Goal: Information Seeking & Learning: Find specific fact

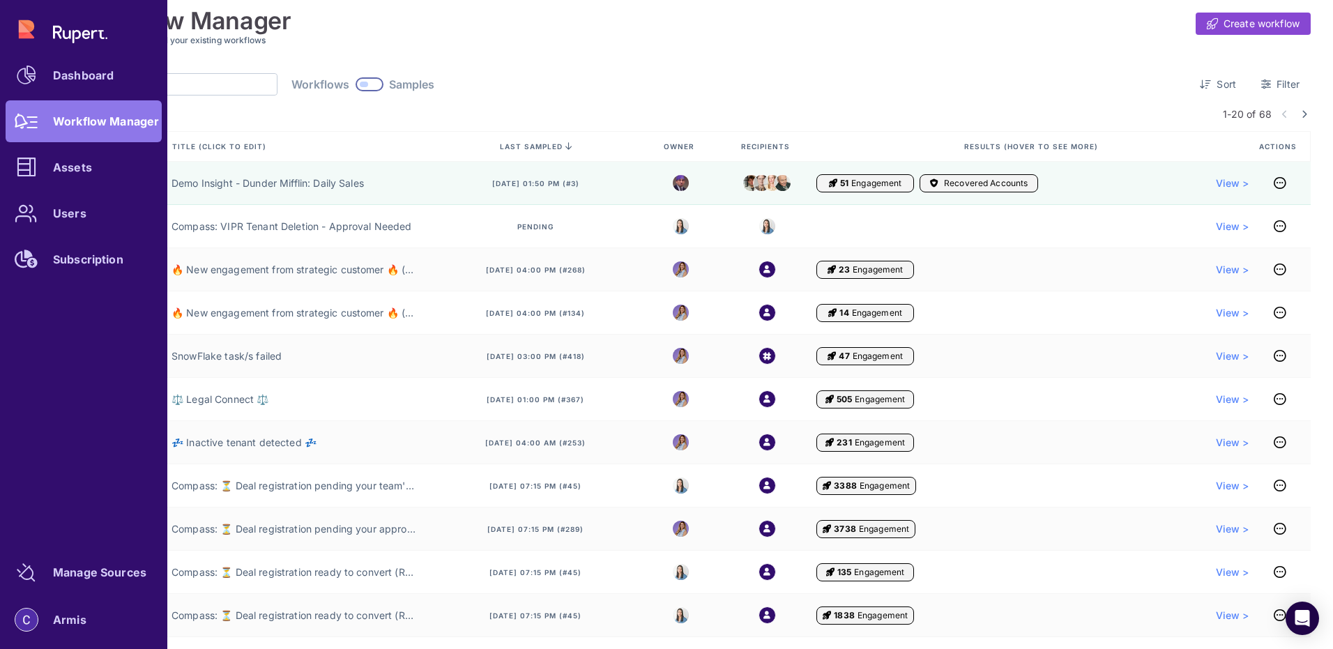
click at [66, 41] on div "Dashboard Workflow Manager Assets Users Subscription" at bounding box center [84, 144] width 156 height 272
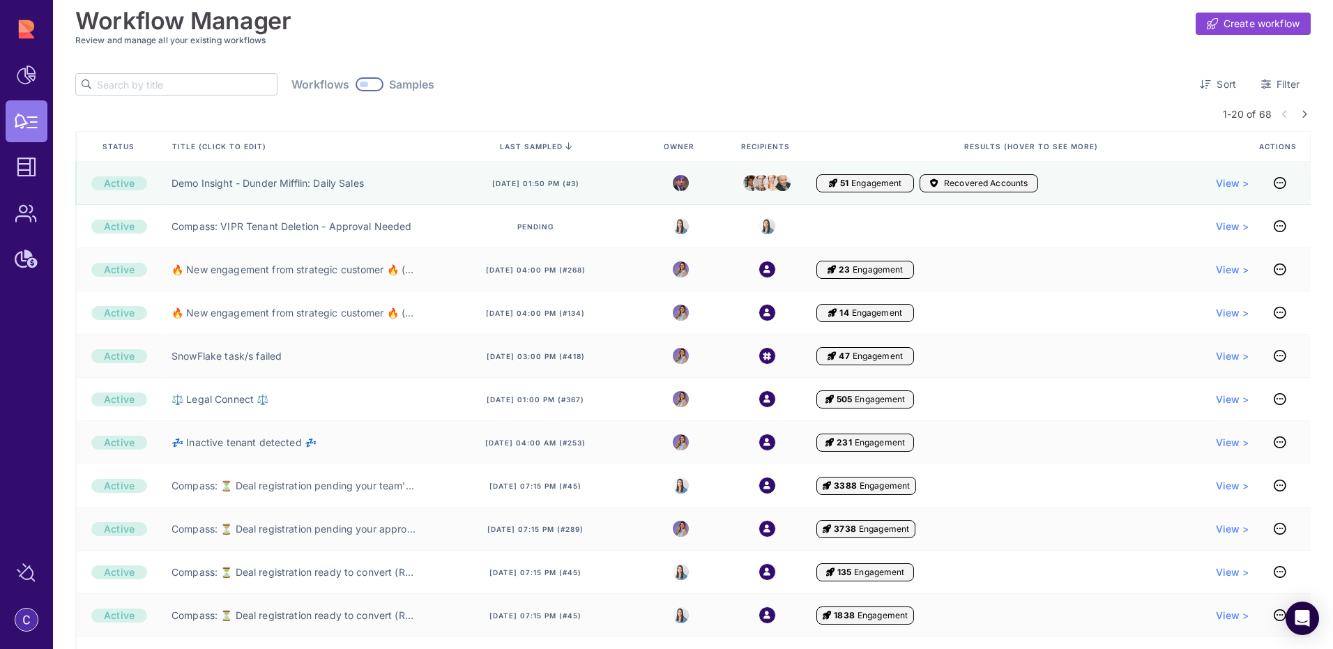
click at [168, 84] on input "text" at bounding box center [187, 84] width 180 height 21
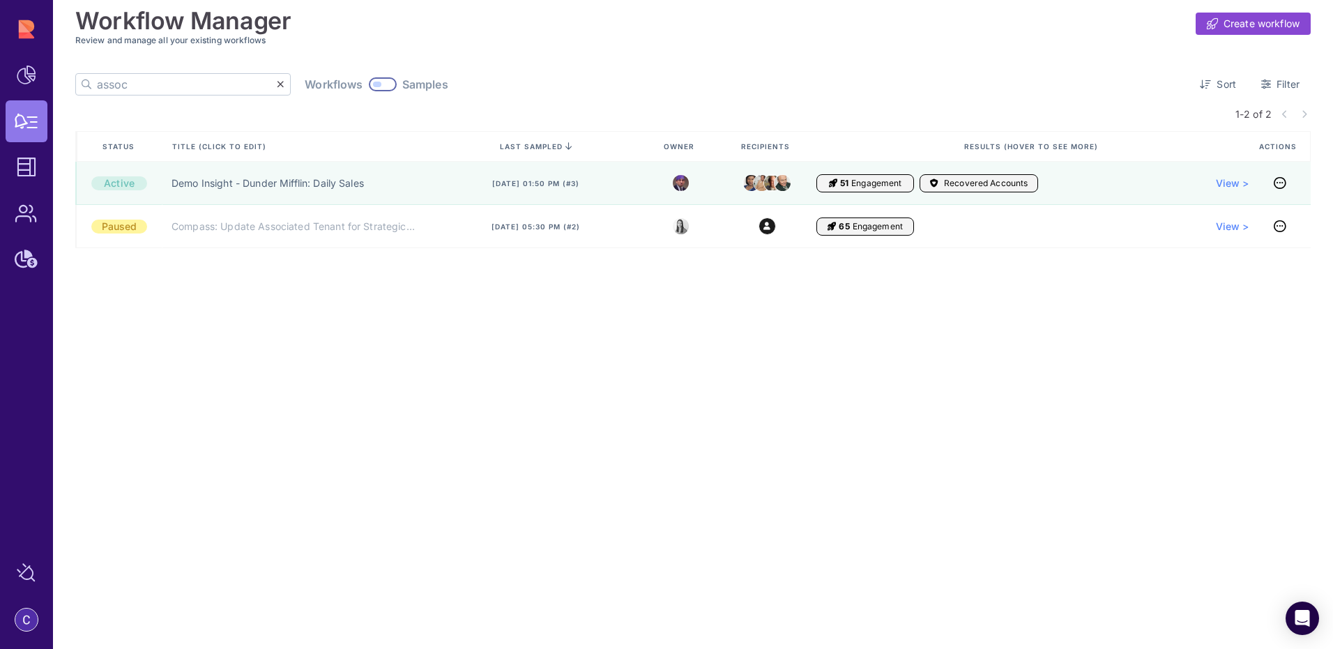
click at [141, 86] on input "assoc" at bounding box center [187, 84] width 180 height 21
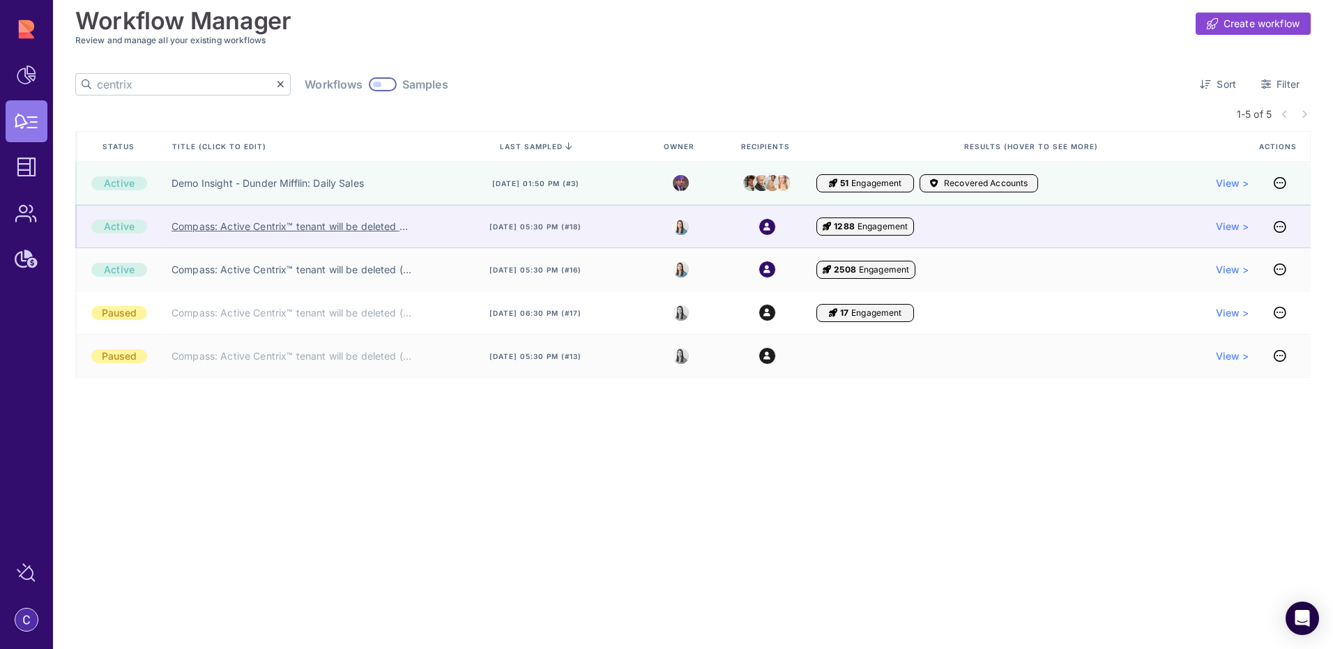
type input "centrix"
click at [372, 228] on link "Compass: Active Centrix™ tenant will be deleted ❌ (SE)" at bounding box center [293, 227] width 245 height 14
click at [1230, 228] on span "View >" at bounding box center [1232, 227] width 33 height 14
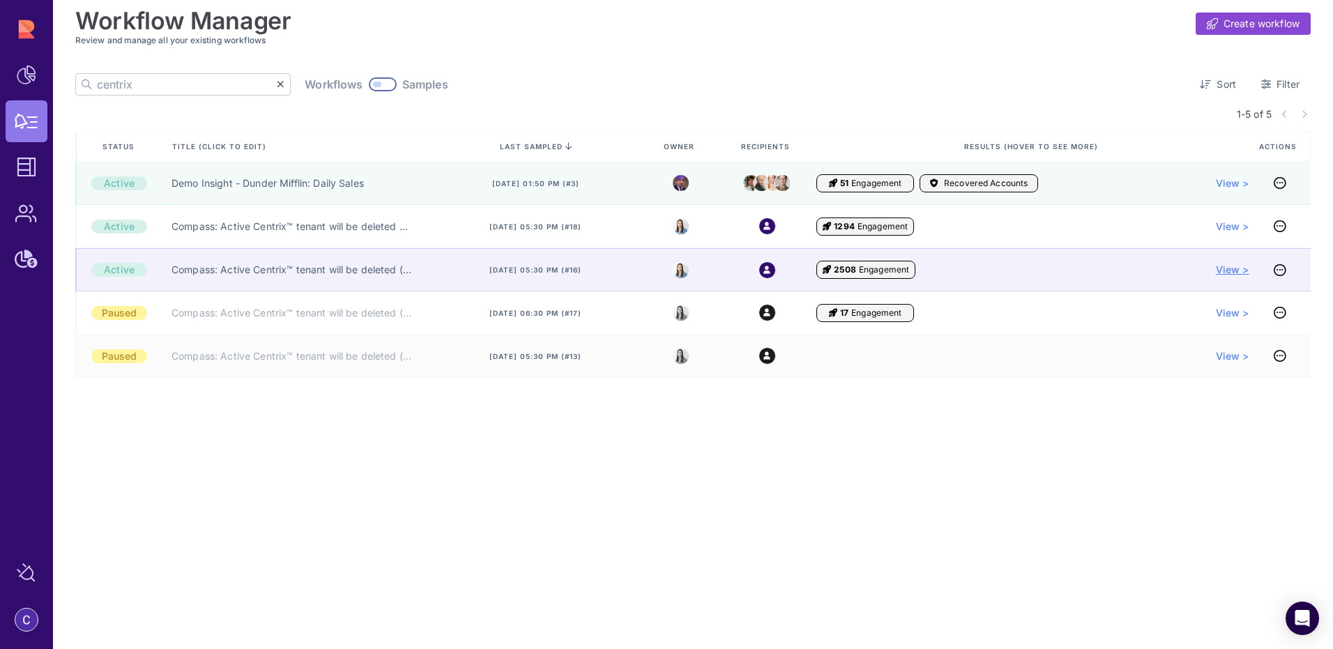
click at [1232, 269] on span "View >" at bounding box center [1232, 270] width 33 height 14
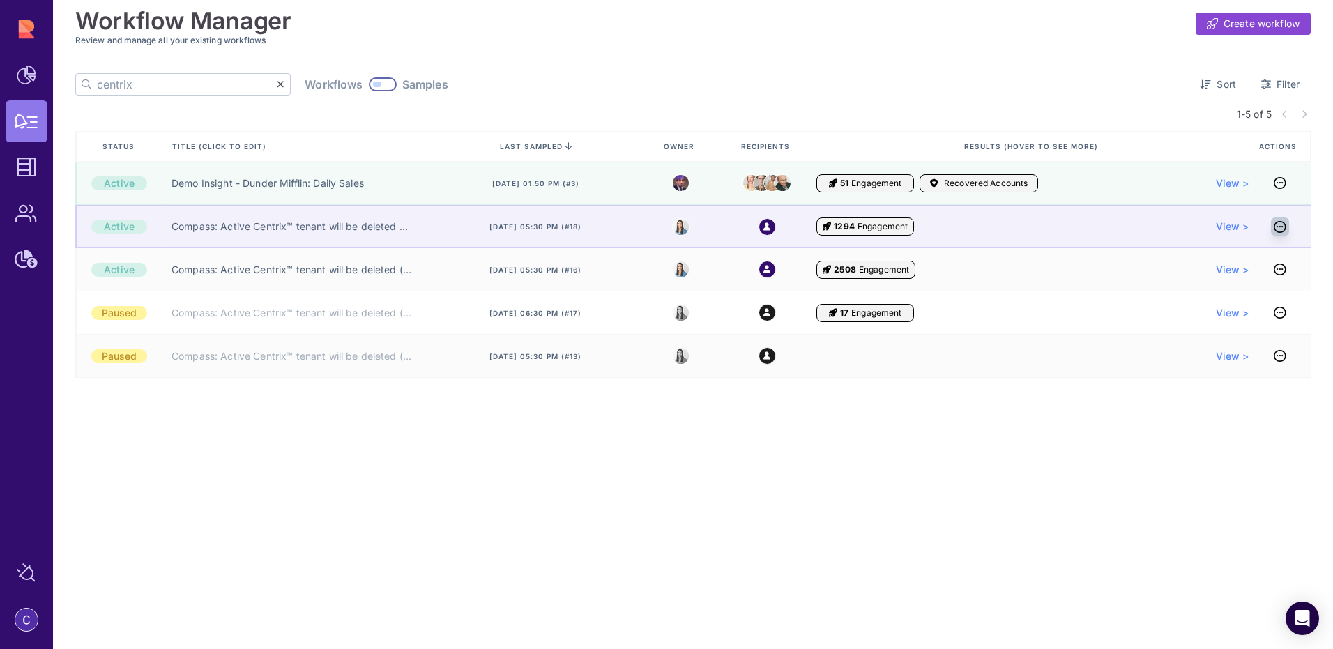
click at [1284, 227] on icon at bounding box center [1279, 227] width 13 height 1
click at [1243, 227] on span "View >" at bounding box center [1232, 227] width 33 height 14
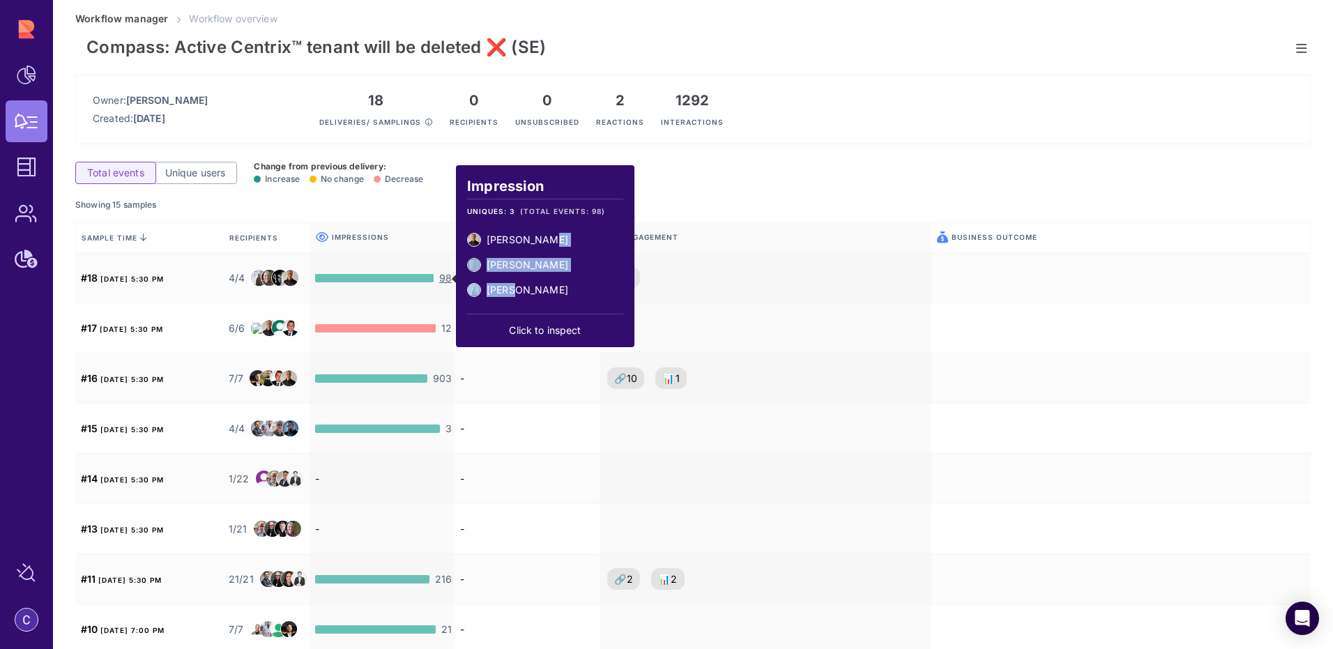
drag, startPoint x: 548, startPoint y: 238, endPoint x: 509, endPoint y: 288, distance: 63.6
click at [509, 288] on ul "Josh Wilson Quince Rickard Tal Deri" at bounding box center [545, 270] width 156 height 75
drag, startPoint x: 544, startPoint y: 296, endPoint x: 485, endPoint y: 234, distance: 85.8
click at [485, 234] on ul "Josh Wilson Quince Rickard Tal Deri" at bounding box center [545, 270] width 156 height 75
copy ul "Josh Wilson Quince Rickard Tal Deri"
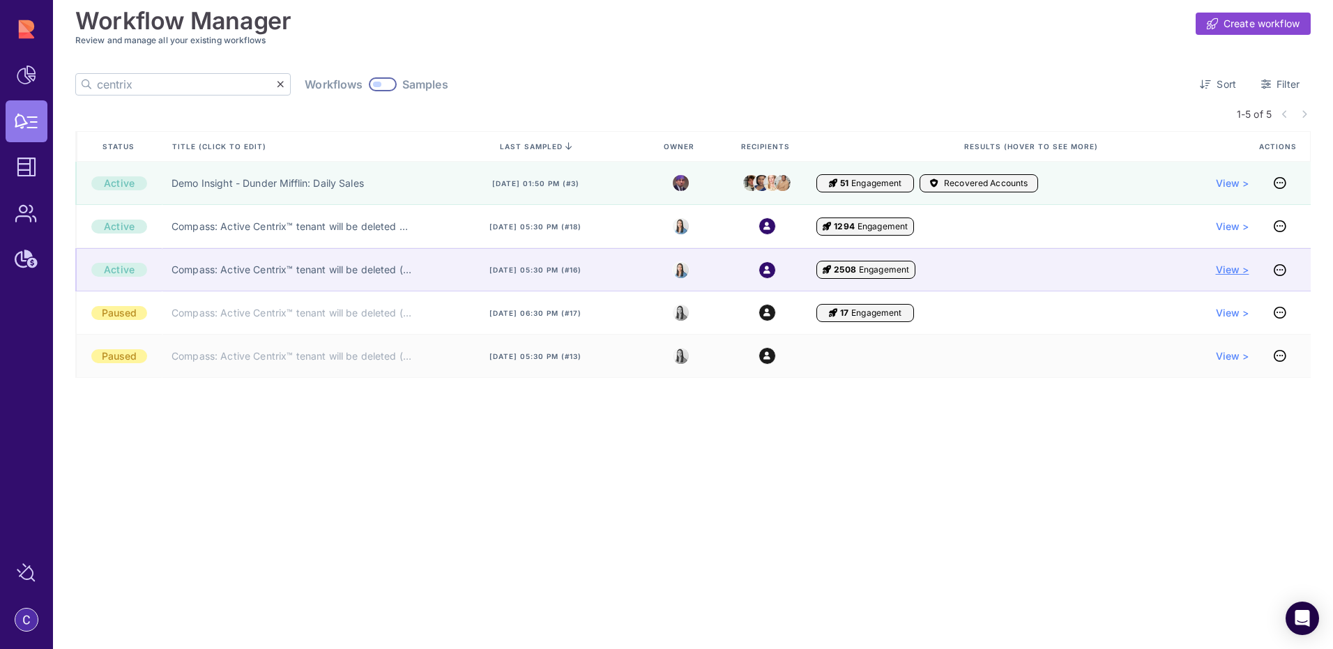
click at [1234, 273] on span "View >" at bounding box center [1232, 270] width 33 height 14
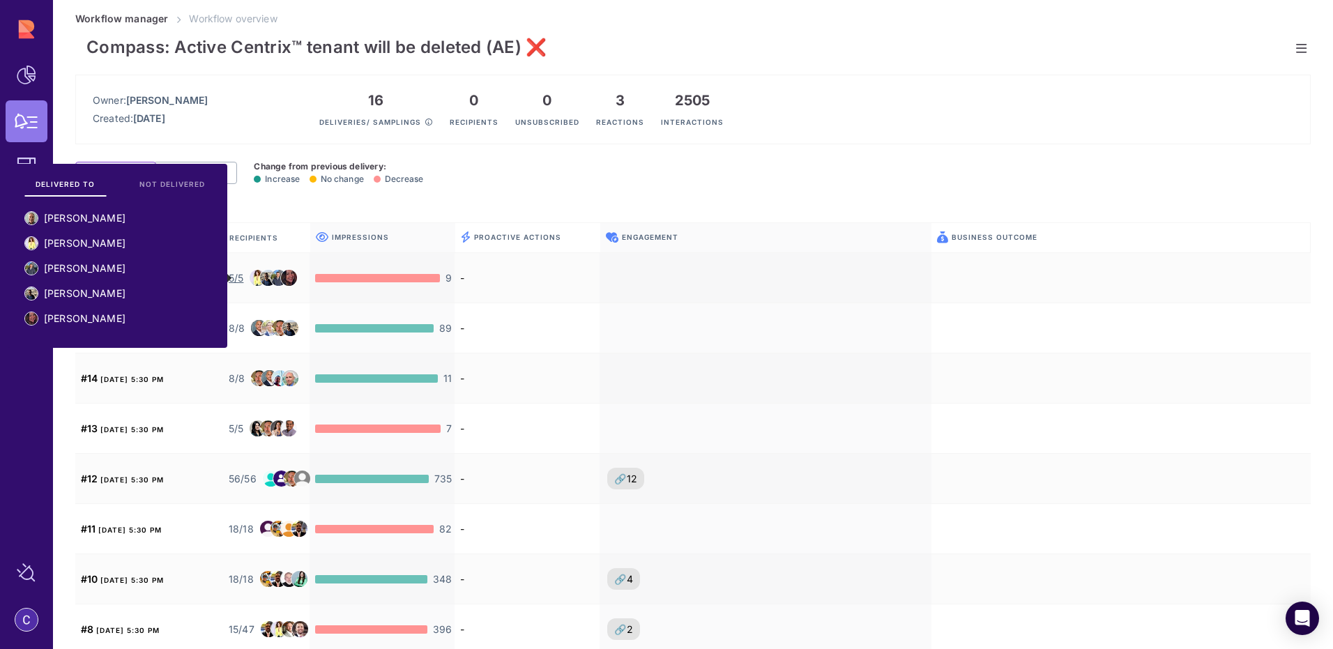
drag, startPoint x: 117, startPoint y: 221, endPoint x: 82, endPoint y: 305, distance: 90.9
click at [82, 305] on ul "Mike McDonald Carmit Orr Josh Campling Andrew Sampson Sarah Cheney" at bounding box center [117, 274] width 197 height 137
click at [117, 315] on ul "Mike McDonald Carmit Orr Josh Campling Andrew Sampson Sarah Cheney" at bounding box center [117, 274] width 197 height 137
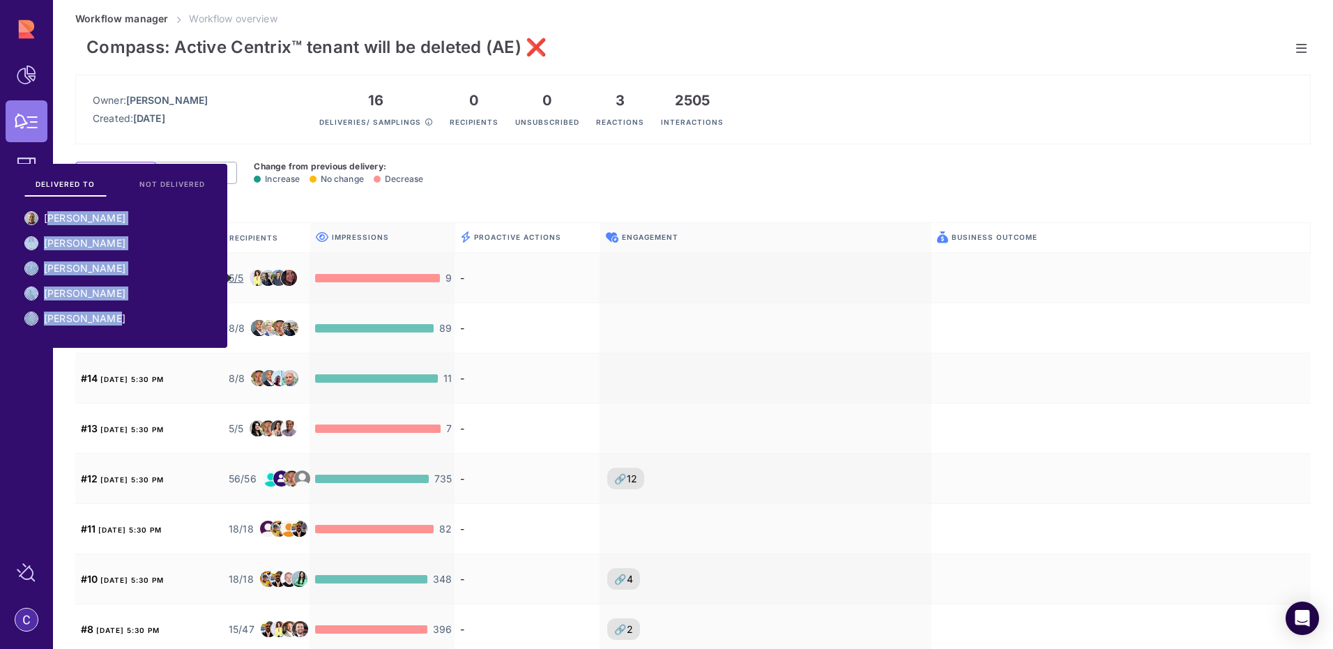
drag, startPoint x: 112, startPoint y: 319, endPoint x: 49, endPoint y: 213, distance: 123.7
click at [49, 213] on ul "Mike McDonald Carmit Orr Josh Campling Andrew Sampson Sarah Cheney" at bounding box center [117, 274] width 197 height 137
click at [186, 293] on ul "Mike McDonald Carmit Orr Josh Campling Andrew Sampson Sarah Cheney" at bounding box center [117, 274] width 197 height 137
drag, startPoint x: 102, startPoint y: 318, endPoint x: 20, endPoint y: 192, distance: 150.2
click at [20, 192] on div "DELIVERED TO NOT DELIVERED Mike McDonald Carmit Orr Josh Campling Andrew Sampso…" at bounding box center [117, 255] width 197 height 173
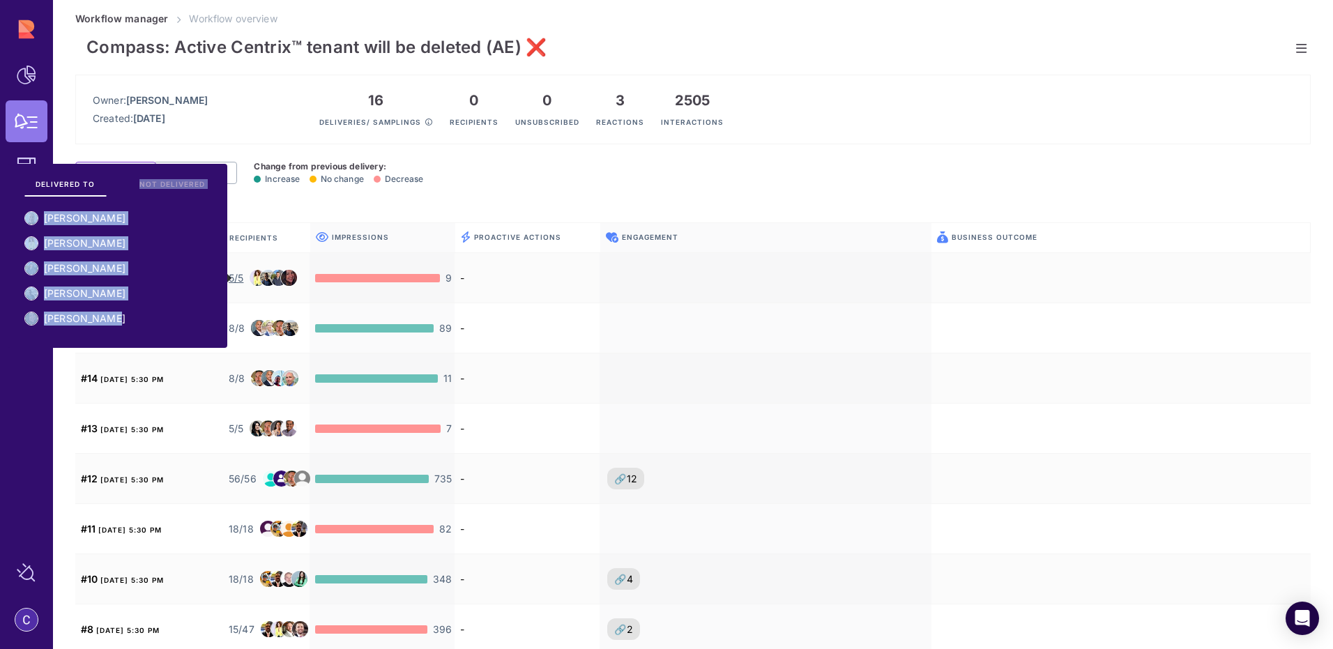
click at [126, 264] on ul "Mike McDonald Carmit Orr Josh Campling Andrew Sampson Sarah Cheney" at bounding box center [117, 274] width 197 height 137
drag, startPoint x: 132, startPoint y: 323, endPoint x: 38, endPoint y: 210, distance: 147.0
click at [38, 210] on ul "Mike McDonald Carmit Orr Josh Campling Andrew Sampson Sarah Cheney" at bounding box center [117, 274] width 197 height 137
copy ul "Mike McDonald Carmit Orr Josh Campling Andrew Sampson Sarah Cheney"
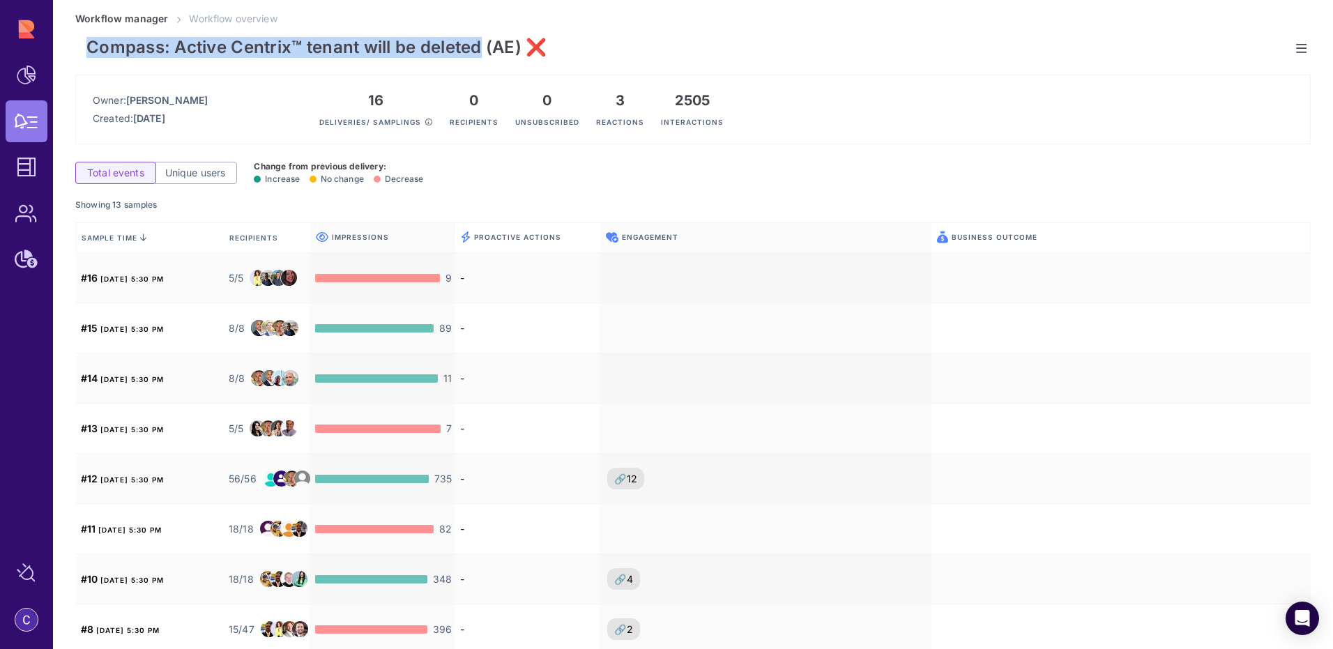
drag, startPoint x: 84, startPoint y: 45, endPoint x: 480, endPoint y: 52, distance: 396.7
click at [480, 52] on h1 "Compass: Active Centrix™ tenant will be deleted (AE) ❌" at bounding box center [692, 45] width 1235 height 38
copy span "Compass: Active Centrix™ tenant will be deleted"
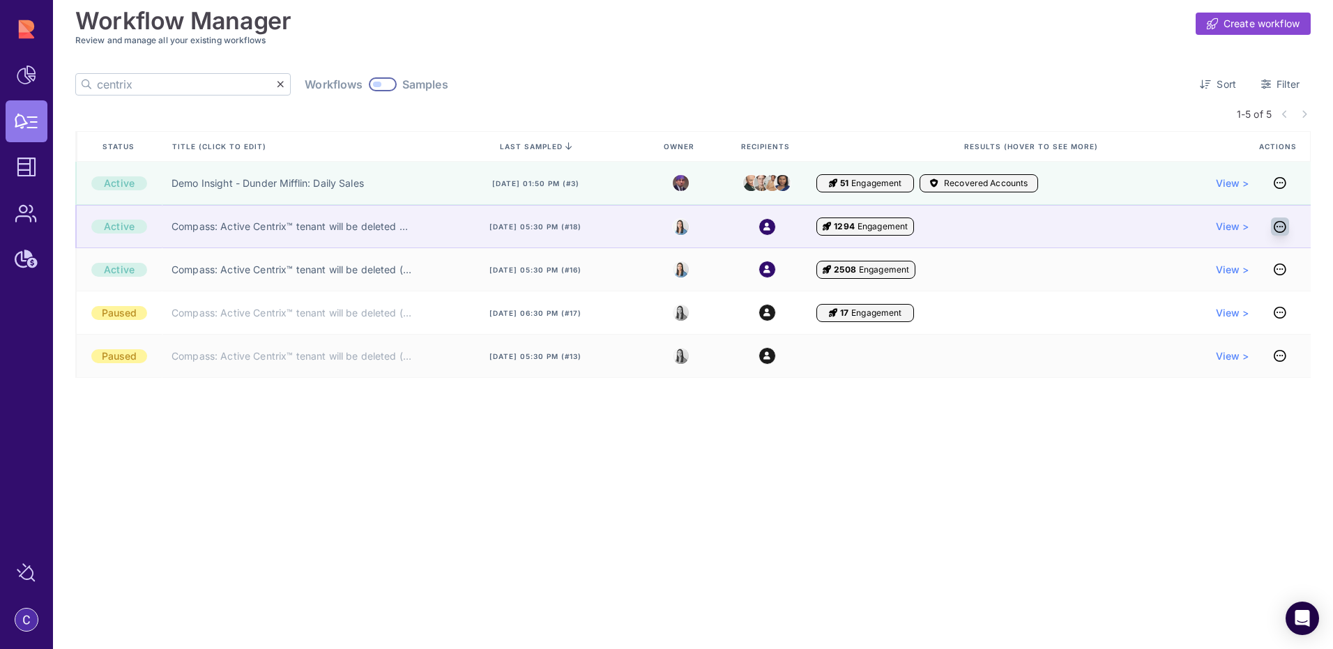
click at [1280, 227] on icon at bounding box center [1279, 227] width 13 height 1
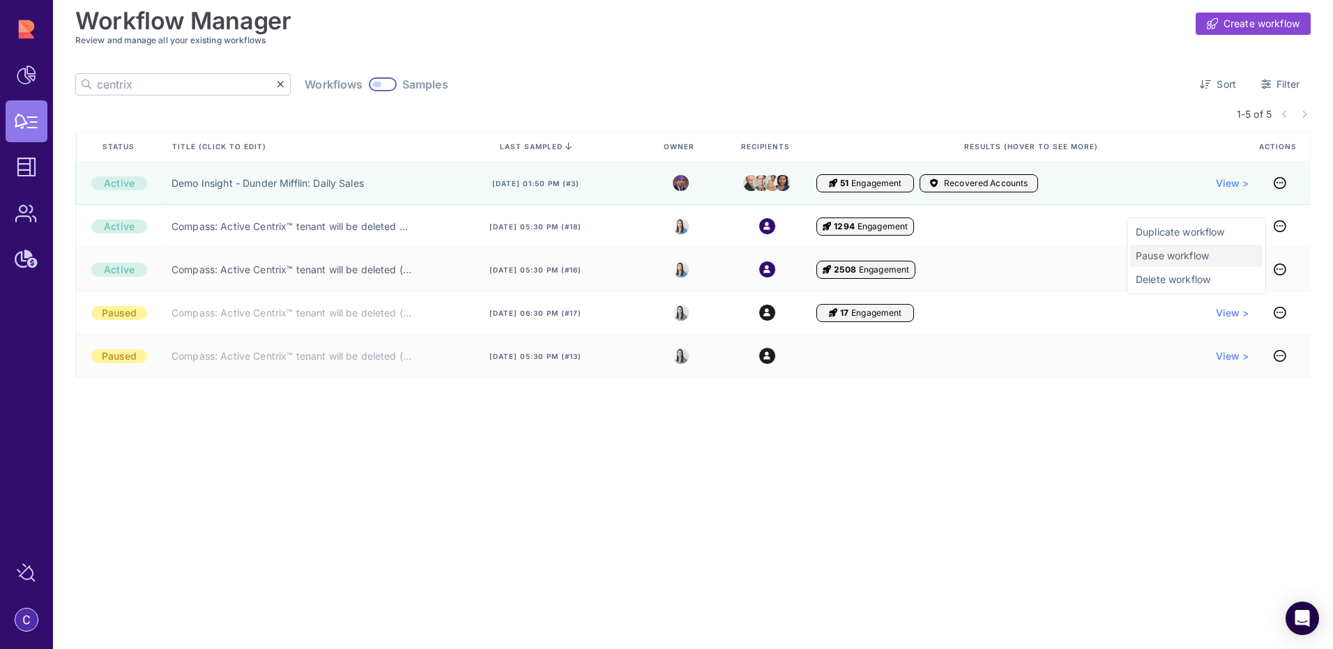
click at [1191, 259] on span "Pause workflow" at bounding box center [1195, 256] width 121 height 14
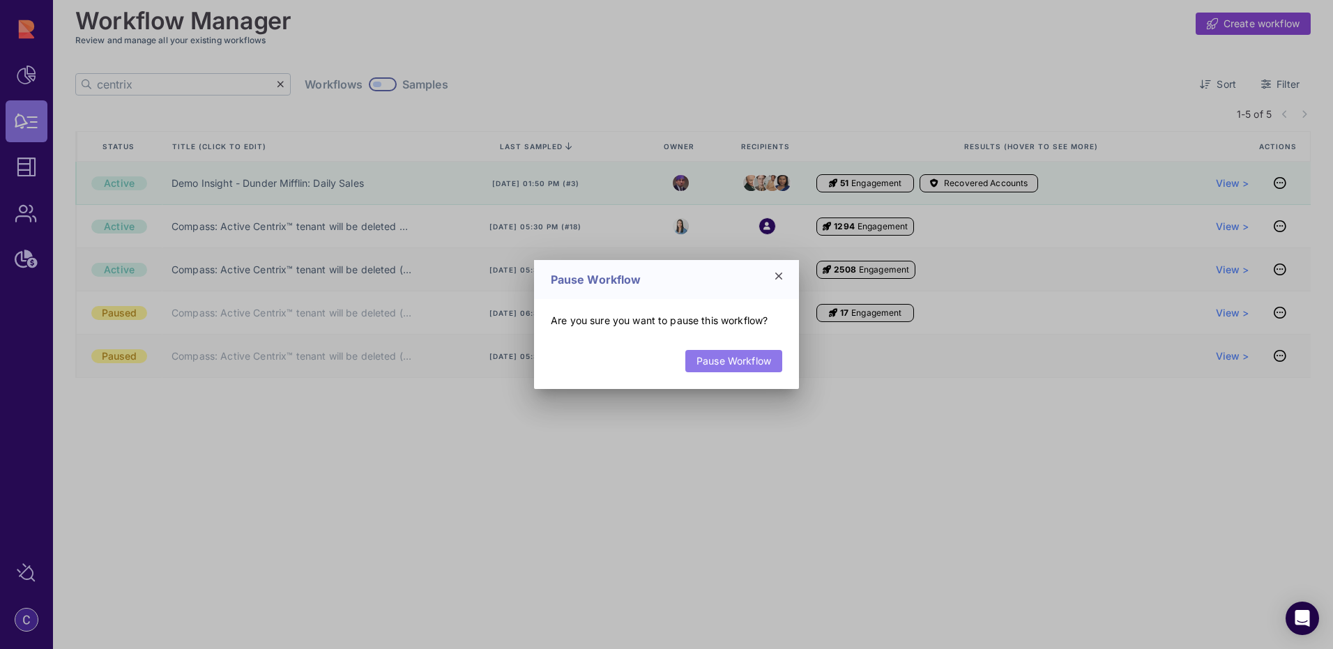
click at [770, 355] on link "Pause Workflow" at bounding box center [733, 361] width 97 height 22
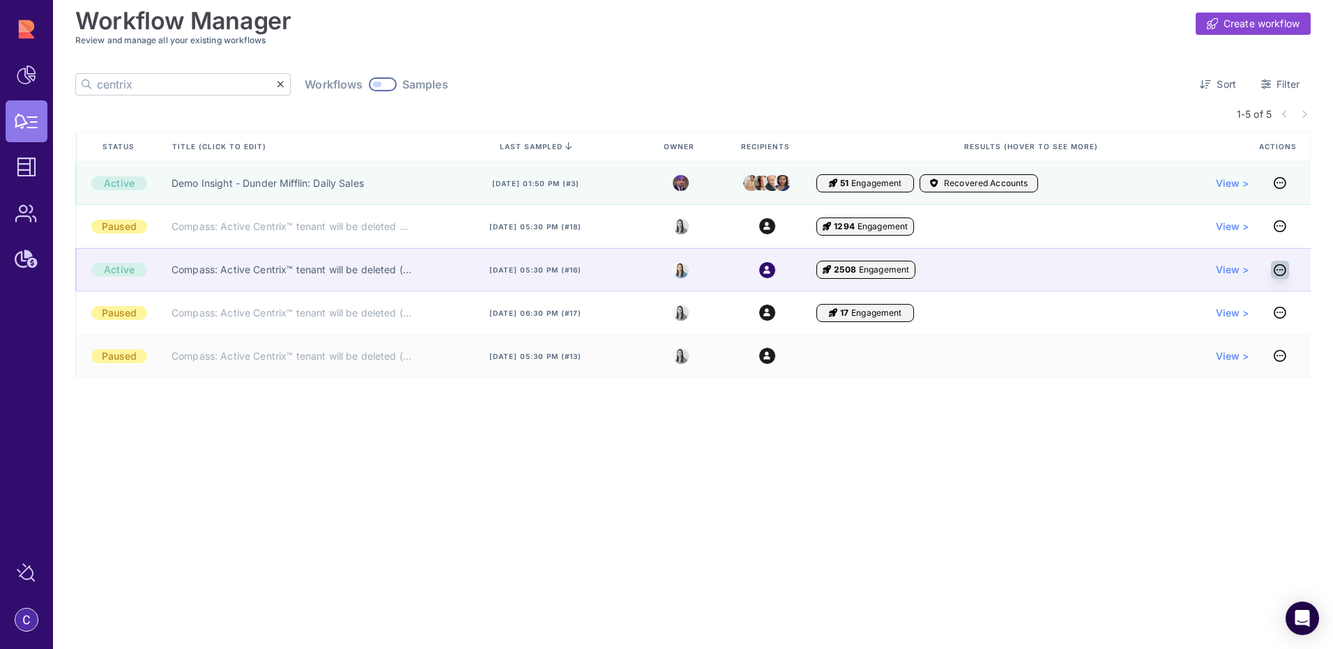
click at [1273, 270] on icon at bounding box center [1279, 270] width 13 height 1
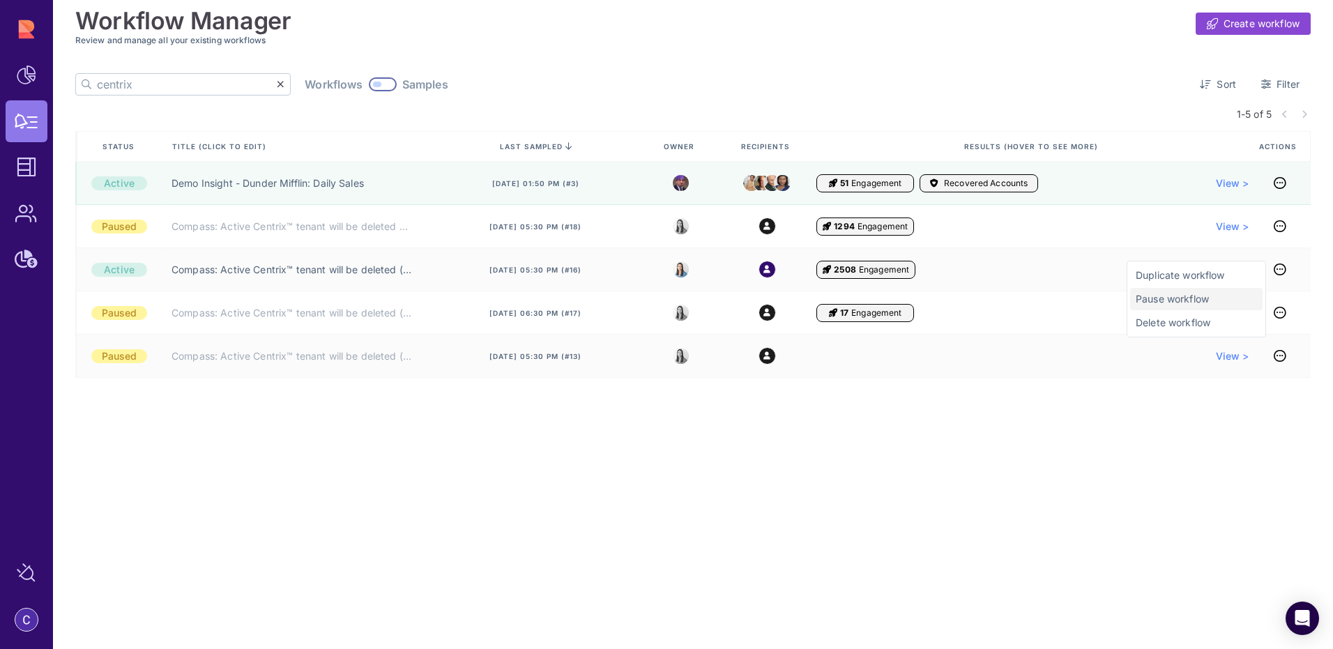
click at [1195, 298] on span "Pause workflow" at bounding box center [1195, 299] width 121 height 14
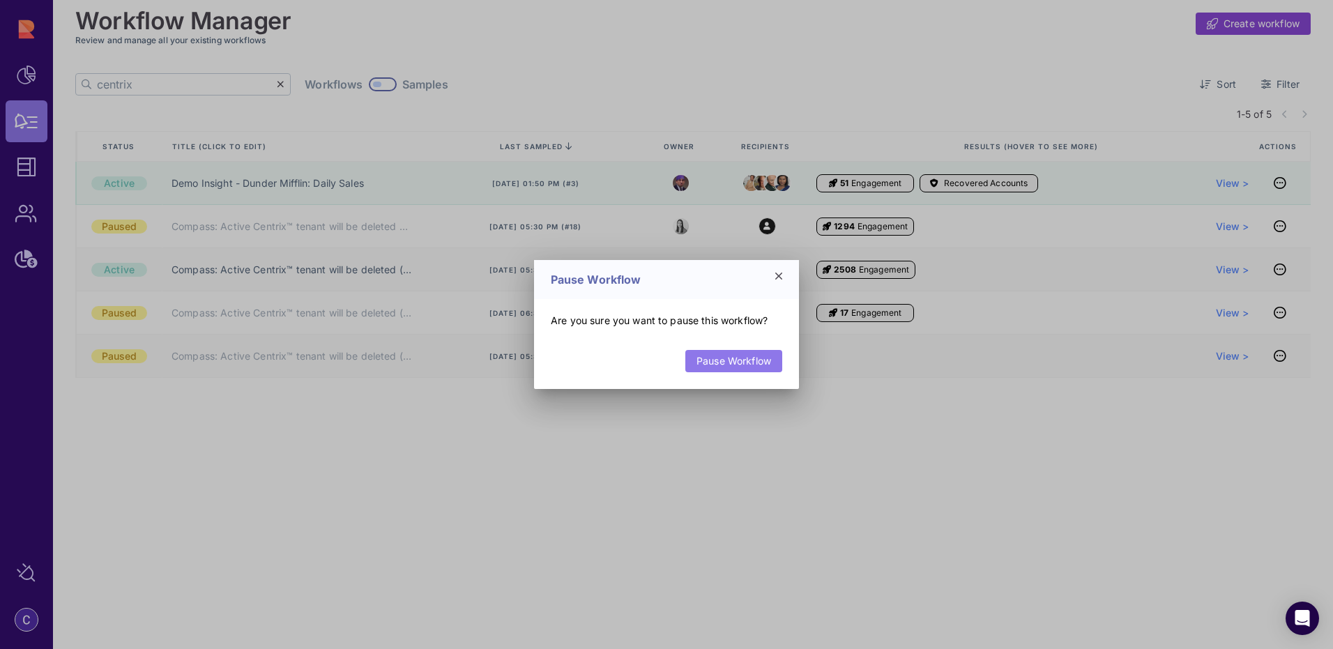
click at [770, 356] on link "Pause Workflow" at bounding box center [733, 361] width 97 height 22
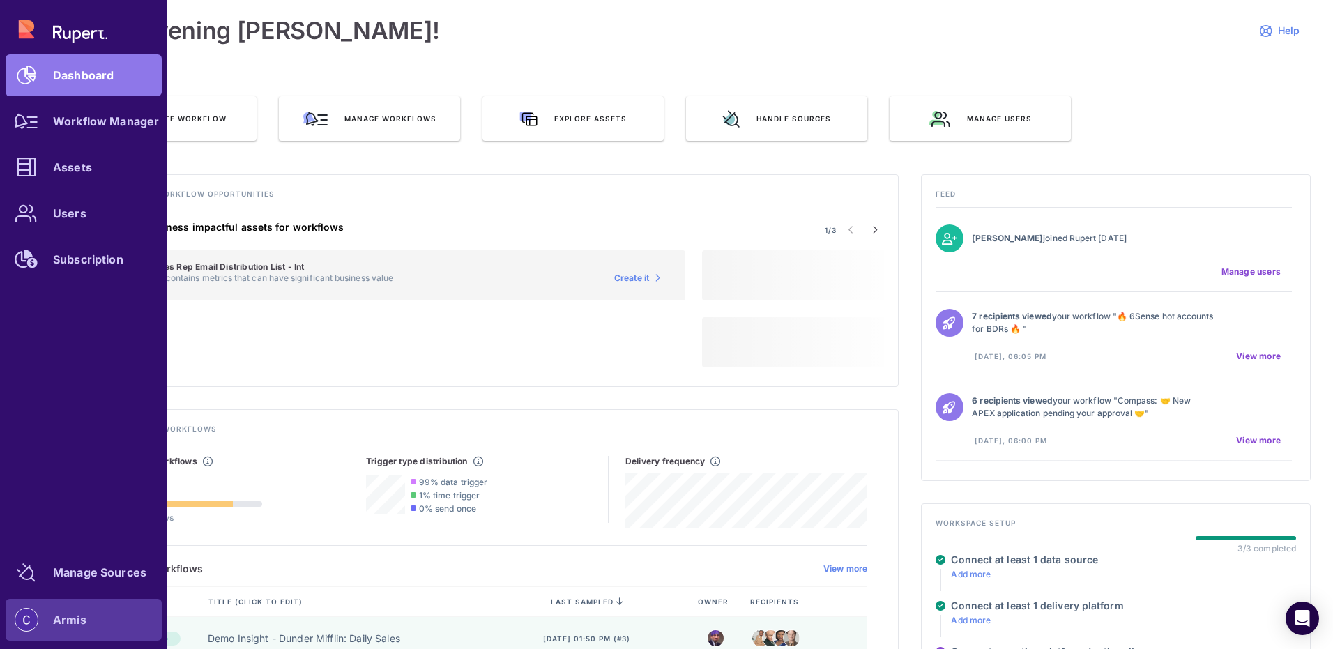
click at [66, 624] on div "Armis" at bounding box center [69, 619] width 33 height 8
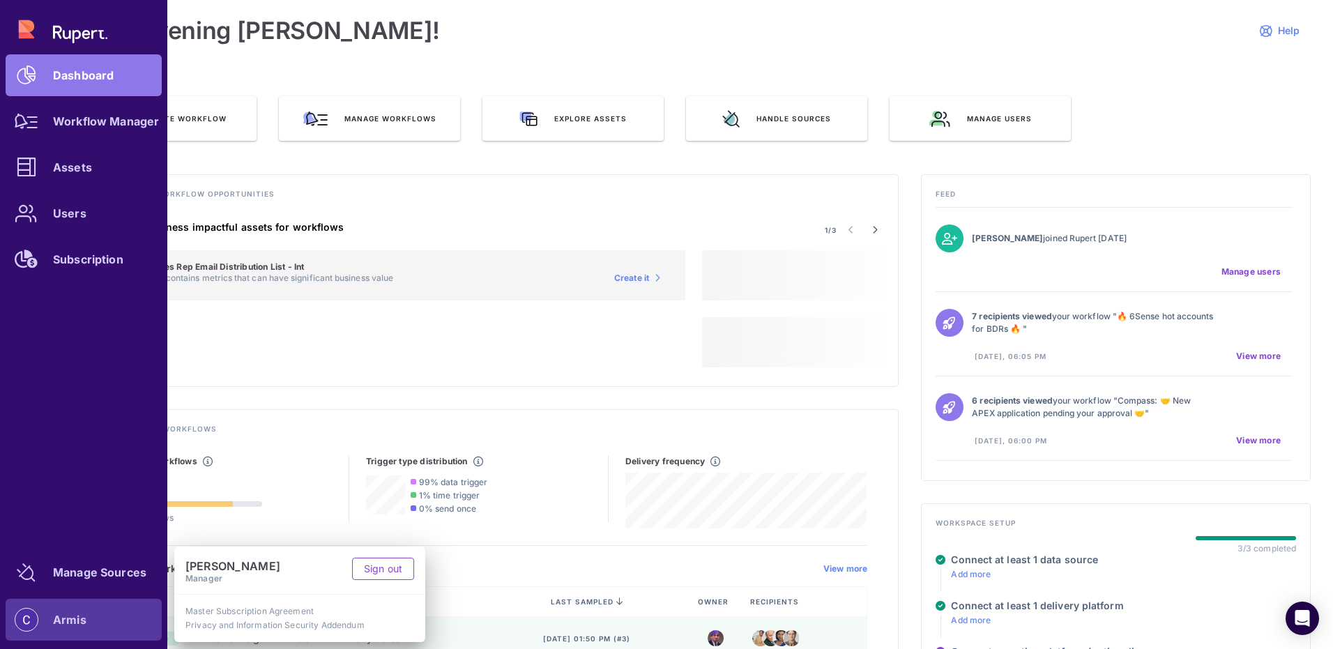
click at [93, 33] on div "Dashboard Workflow Manager Assets Users Subscription" at bounding box center [84, 144] width 156 height 272
drag, startPoint x: 87, startPoint y: 38, endPoint x: 90, endPoint y: 10, distance: 28.0
click at [89, 33] on div "Dashboard Workflow Manager Assets Users Subscription" at bounding box center [84, 144] width 156 height 272
